Goal: Navigation & Orientation: Understand site structure

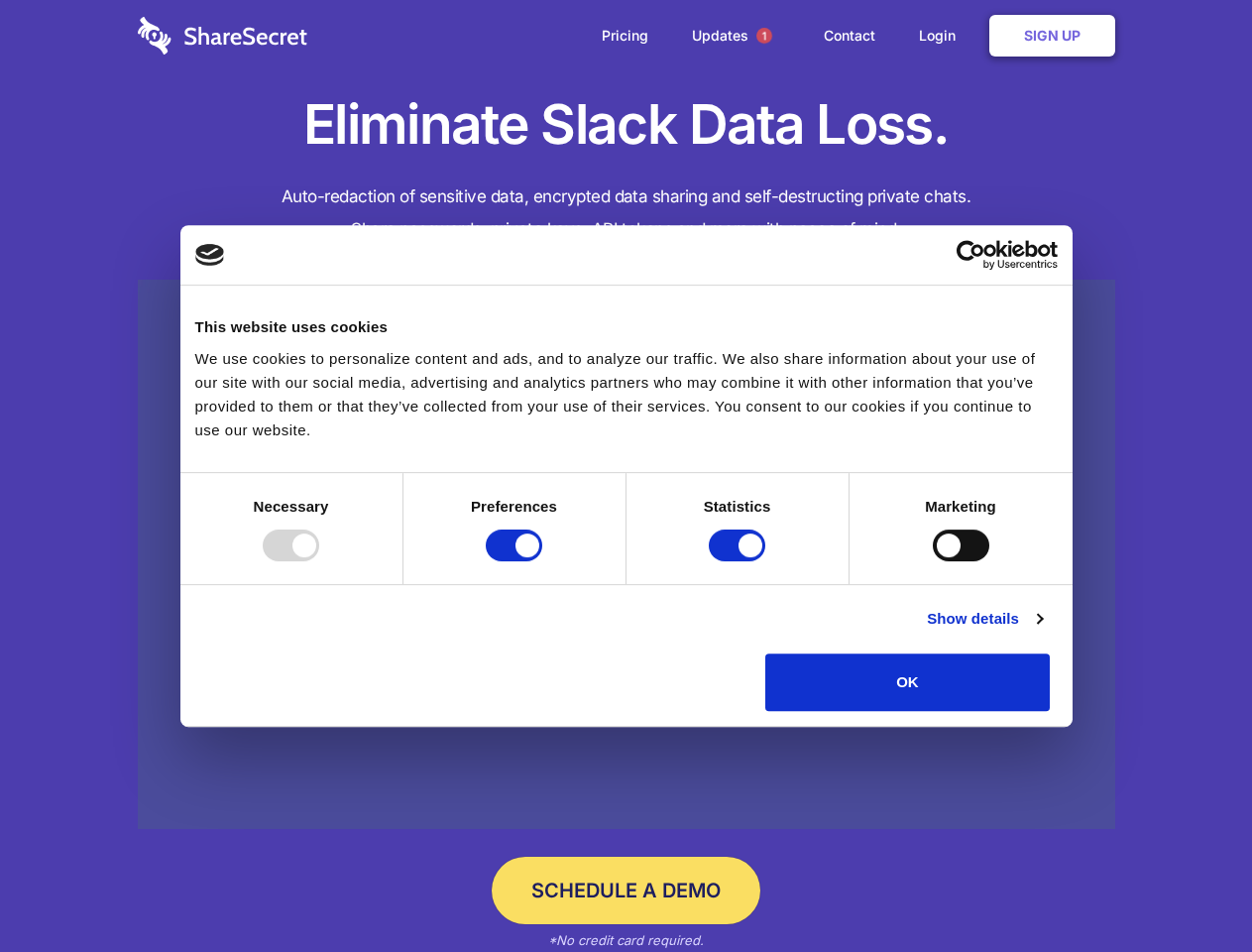
click at [319, 561] on div at bounding box center [290, 546] width 57 height 32
click at [543, 561] on input "Preferences" at bounding box center [514, 546] width 57 height 32
checkbox input "false"
click at [739, 561] on input "Statistics" at bounding box center [736, 546] width 57 height 32
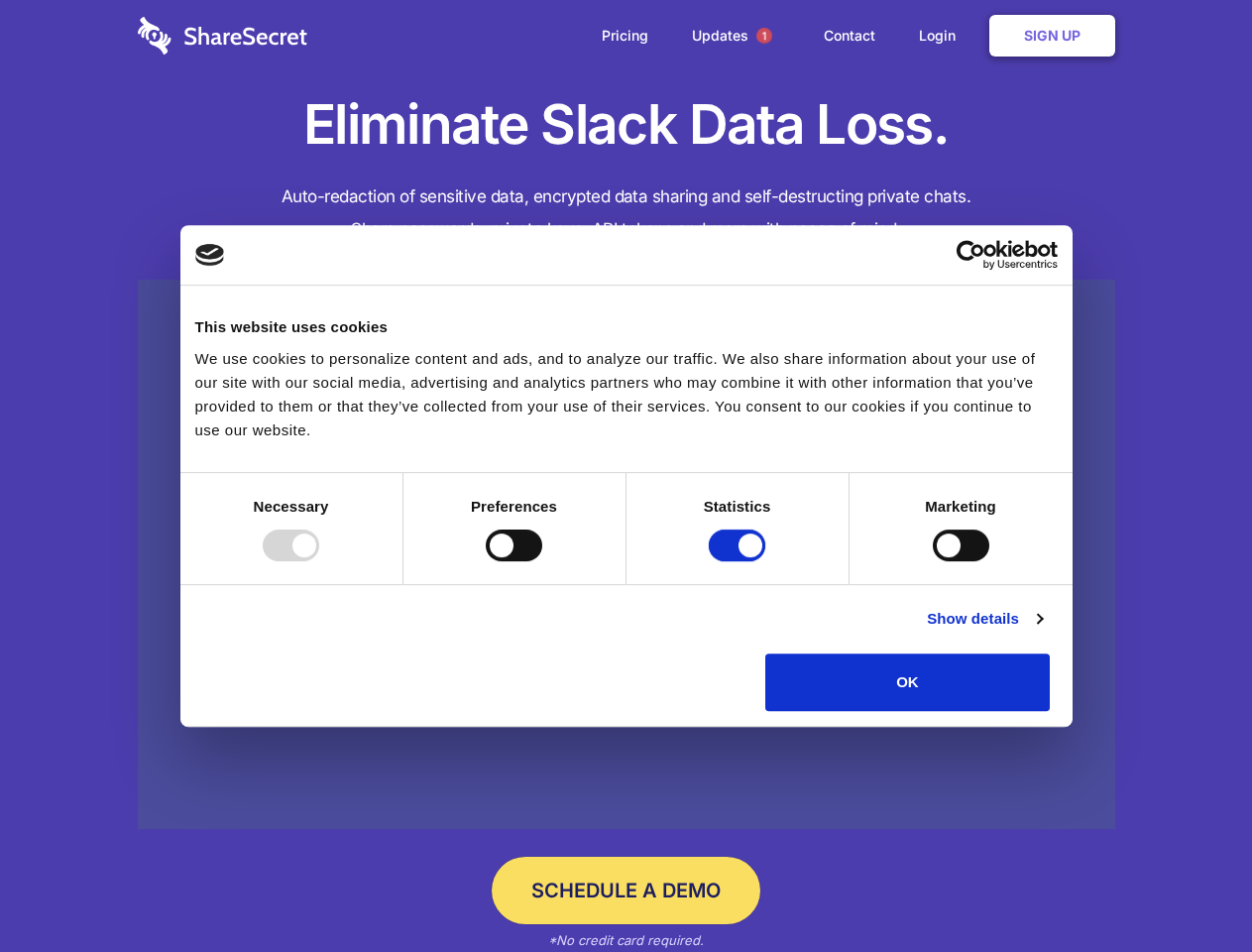
checkbox input "false"
click at [933, 561] on input "Marketing" at bounding box center [961, 546] width 57 height 32
checkbox input "true"
click at [1042, 631] on link "Show details" at bounding box center [985, 619] width 115 height 24
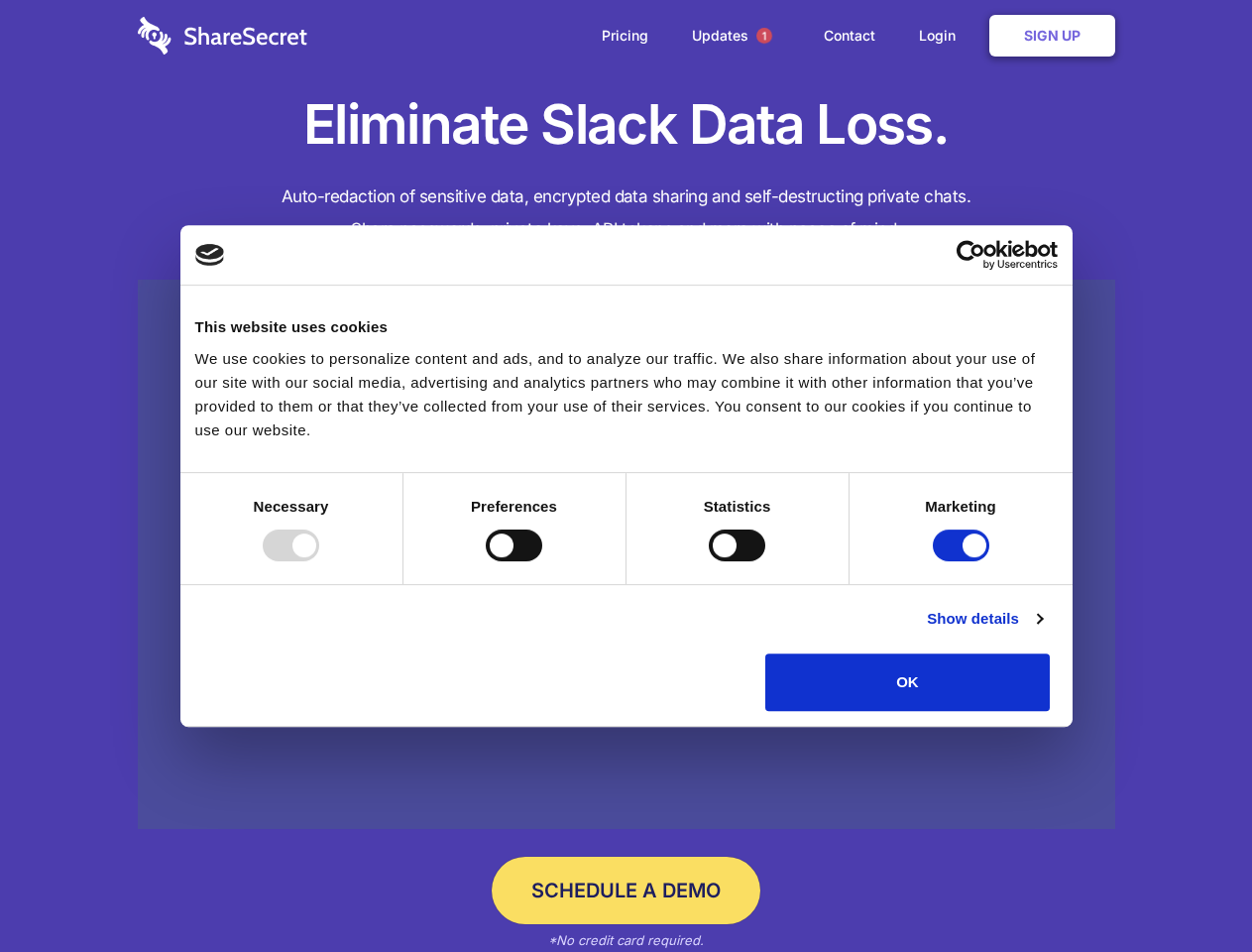
click at [0, 0] on li "Necessary 7 Necessary cookies help make a website usable by enabling basic func…" at bounding box center [0, 0] width 0 height 0
